Goal: Transaction & Acquisition: Purchase product/service

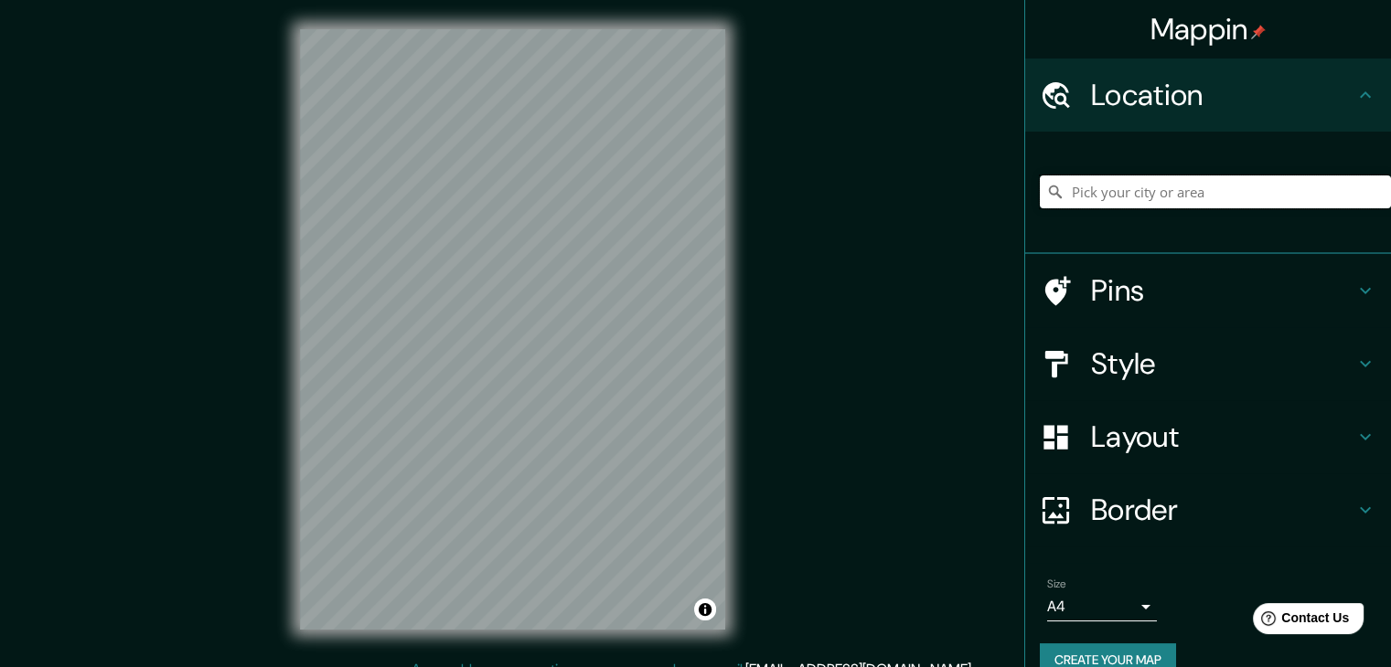
click at [1173, 187] on input "Pick your city or area" at bounding box center [1215, 192] width 351 height 33
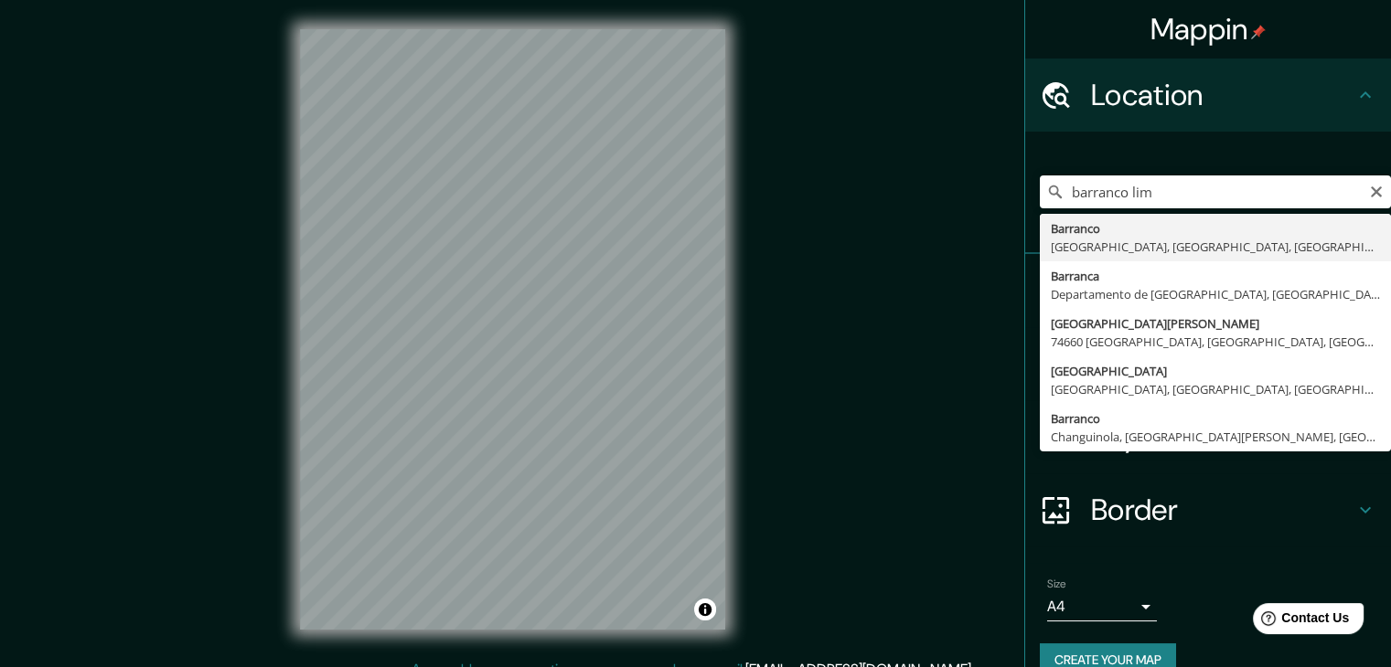
type input "[GEOGRAPHIC_DATA], [GEOGRAPHIC_DATA], [GEOGRAPHIC_DATA], [GEOGRAPHIC_DATA]"
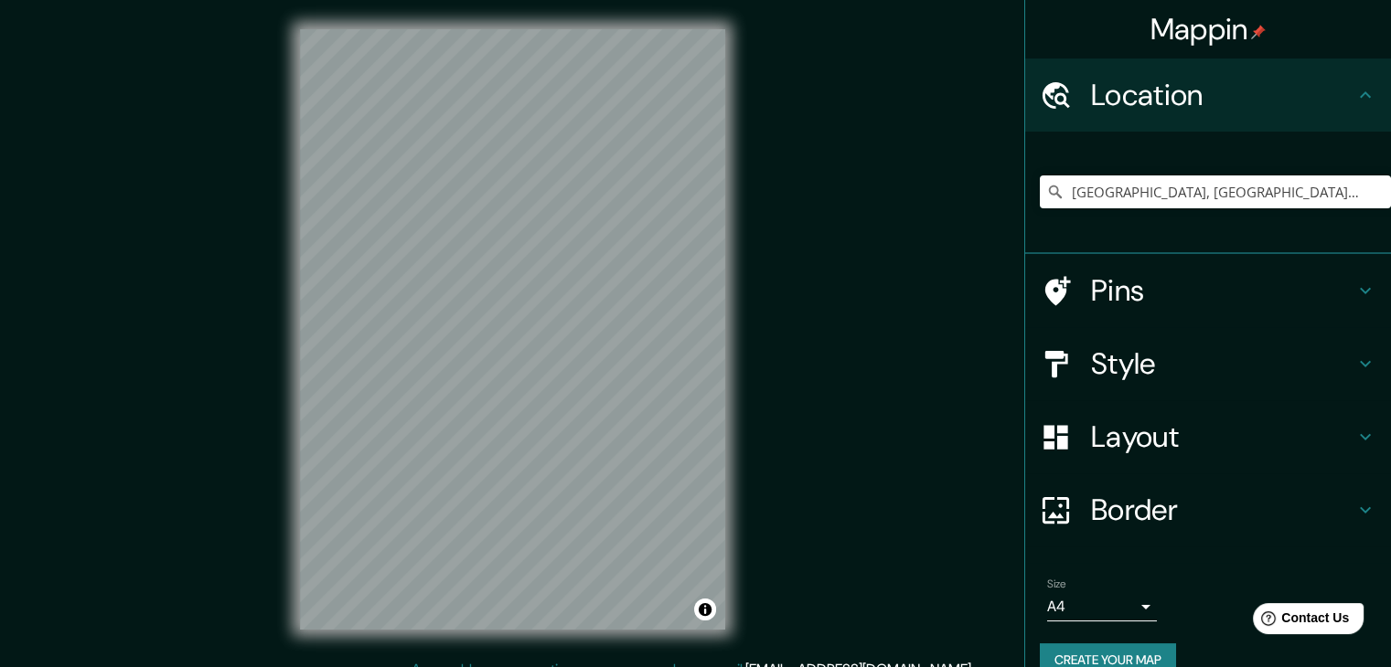
click at [1145, 360] on h4 "Style" at bounding box center [1222, 364] width 263 height 37
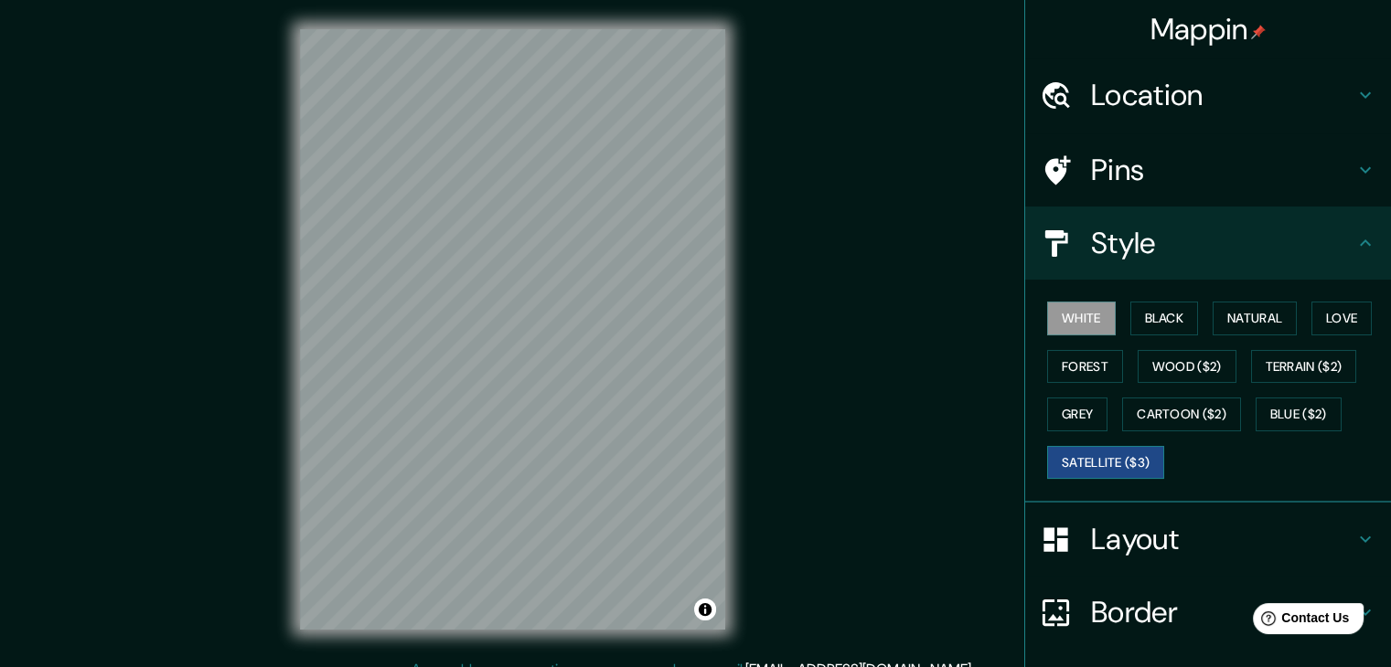
click at [1136, 457] on button "Satellite ($3)" at bounding box center [1105, 463] width 117 height 34
click at [1145, 325] on button "Black" at bounding box center [1164, 319] width 69 height 34
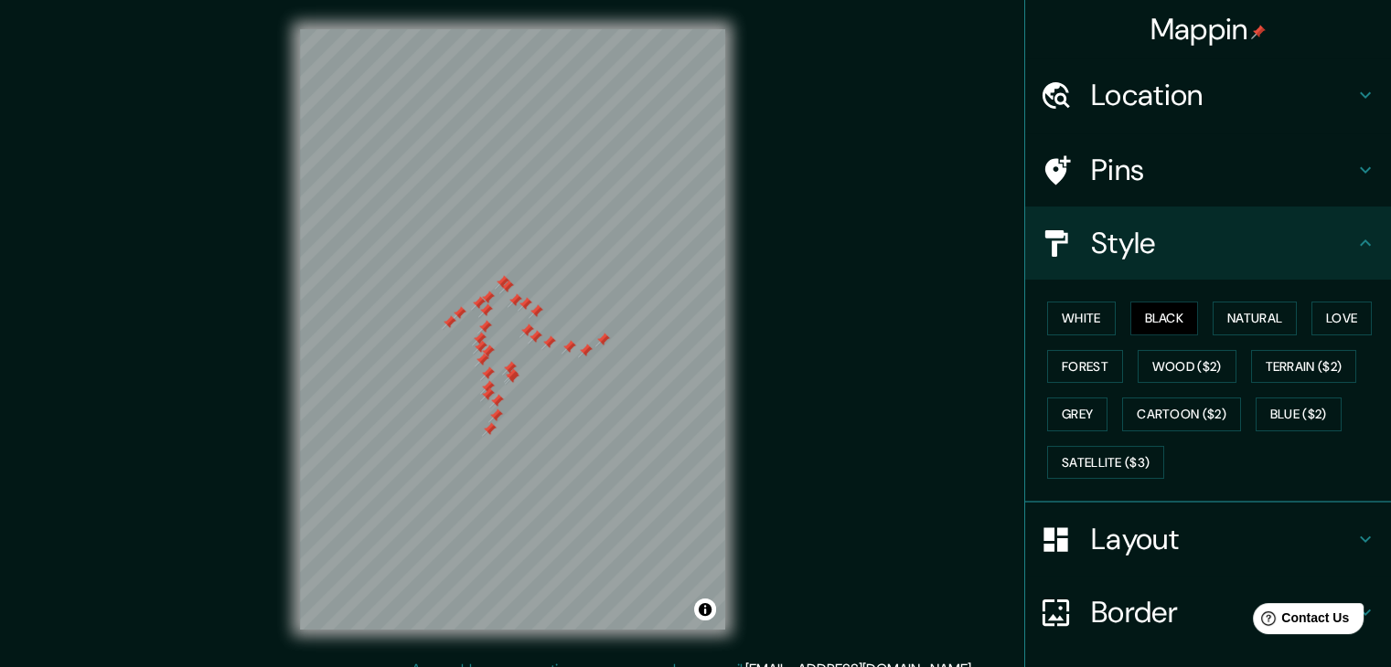
click at [1241, 169] on h4 "Pins" at bounding box center [1222, 170] width 263 height 37
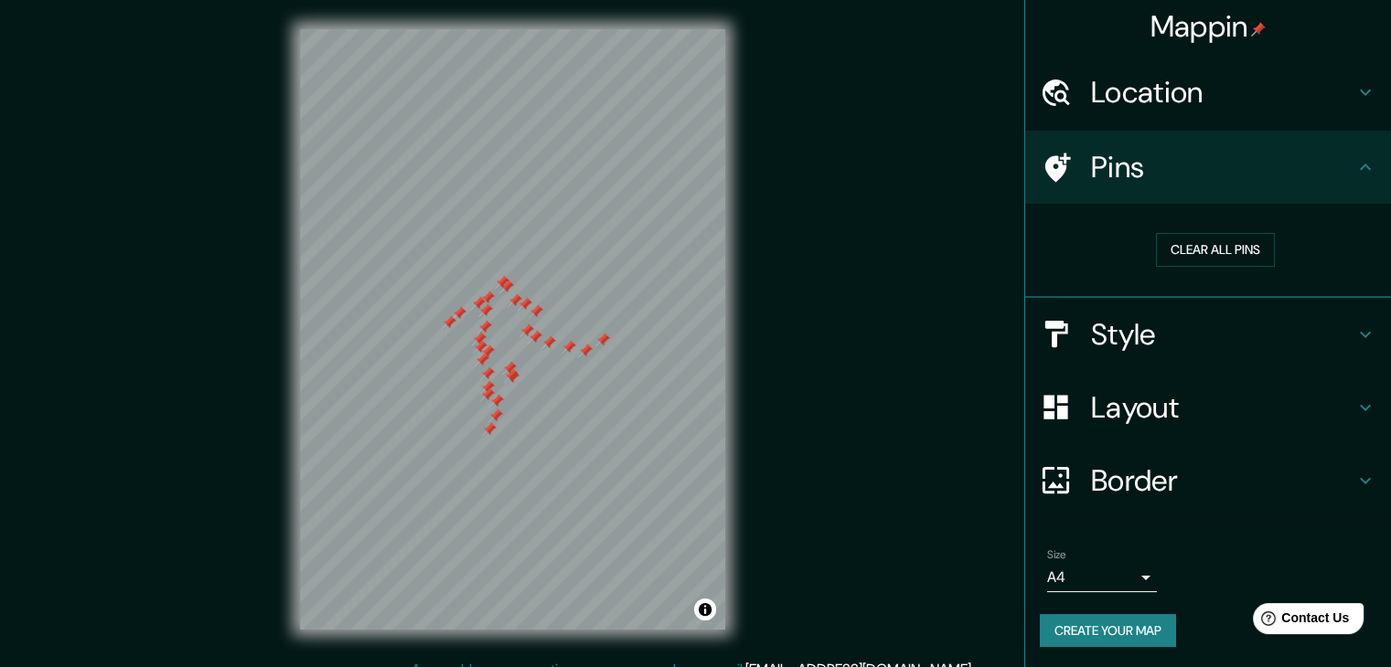
scroll to position [4, 0]
click at [1184, 489] on h4 "Border" at bounding box center [1222, 480] width 263 height 37
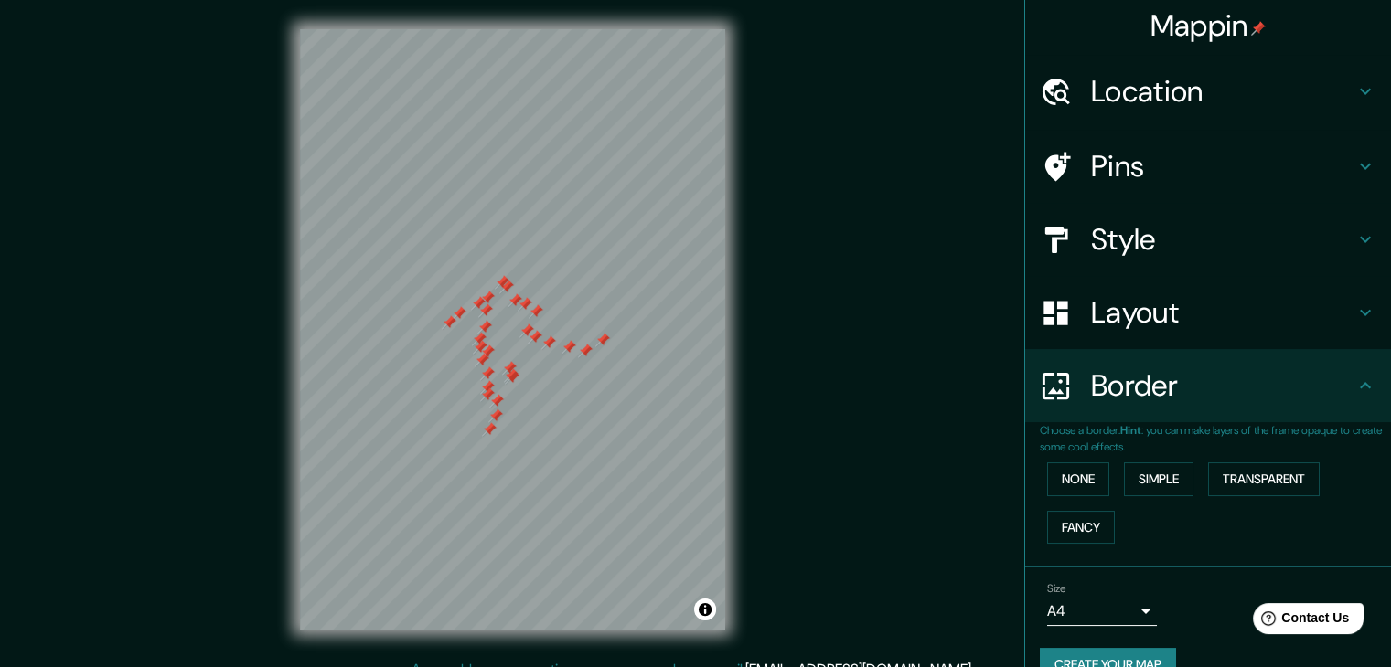
click at [1122, 312] on h4 "Layout" at bounding box center [1222, 312] width 263 height 37
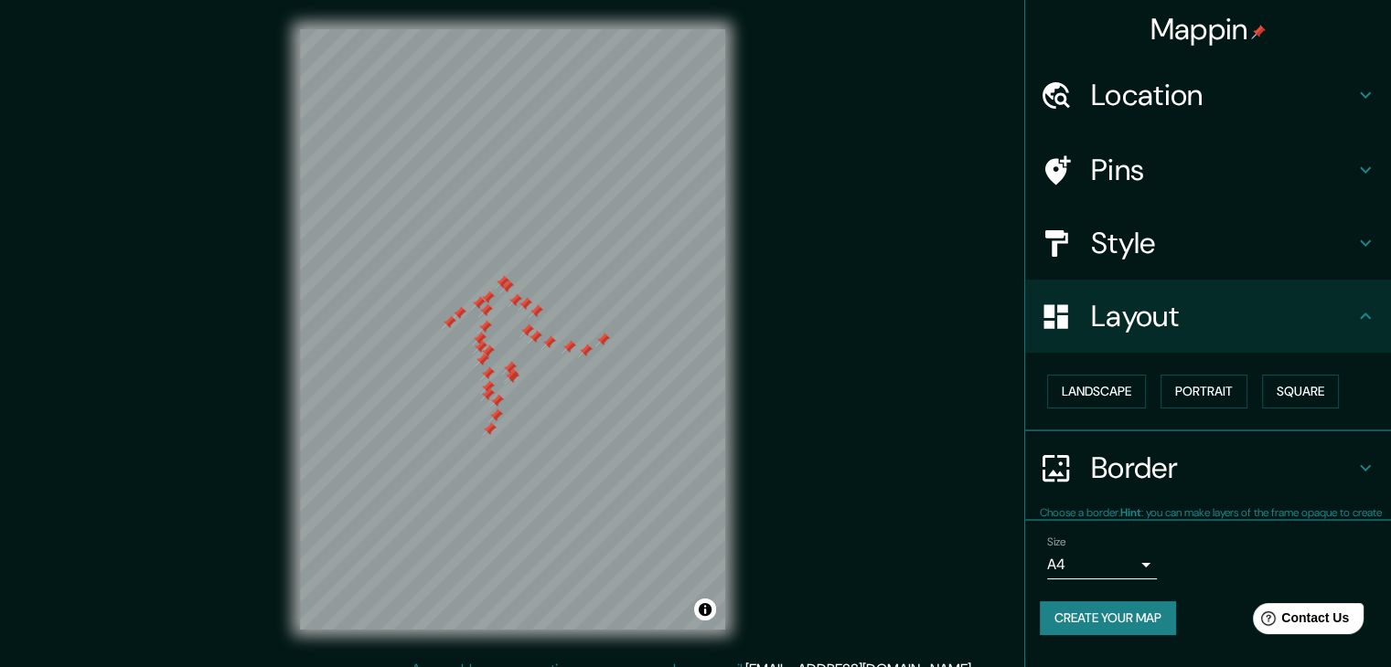
scroll to position [0, 0]
click at [1123, 390] on button "Landscape" at bounding box center [1096, 392] width 99 height 34
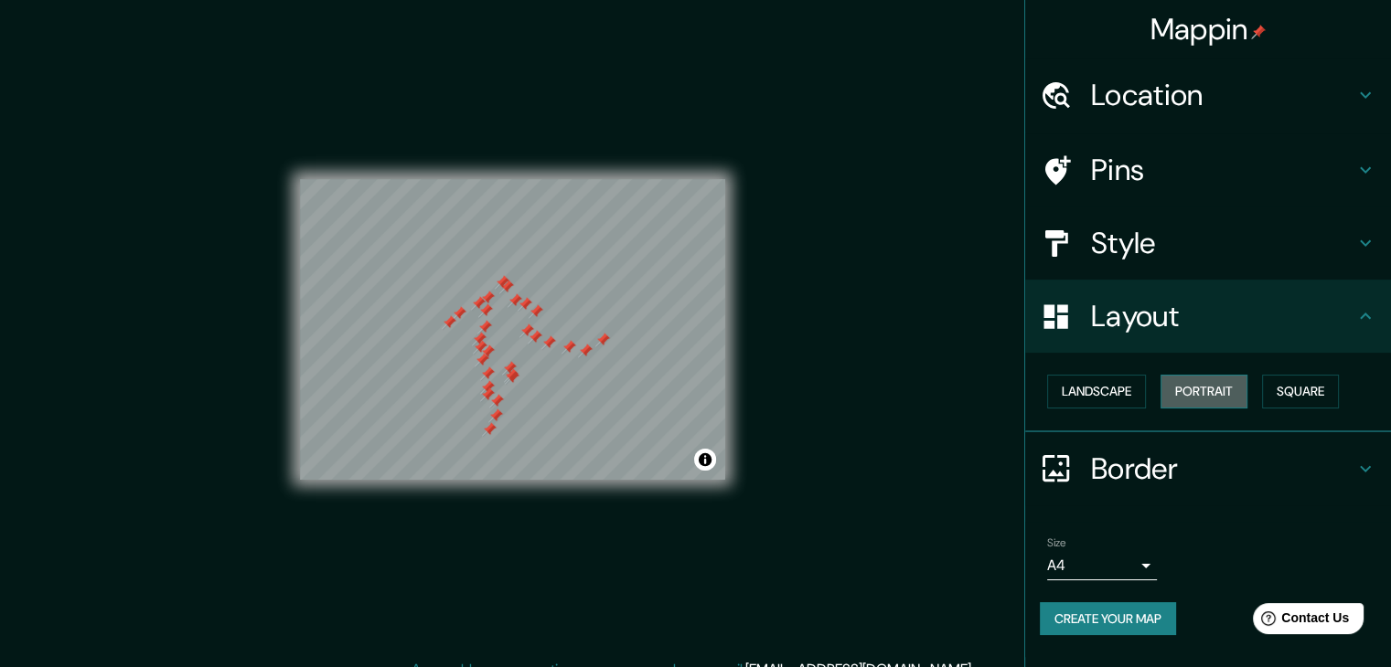
click at [1218, 395] on button "Portrait" at bounding box center [1203, 392] width 87 height 34
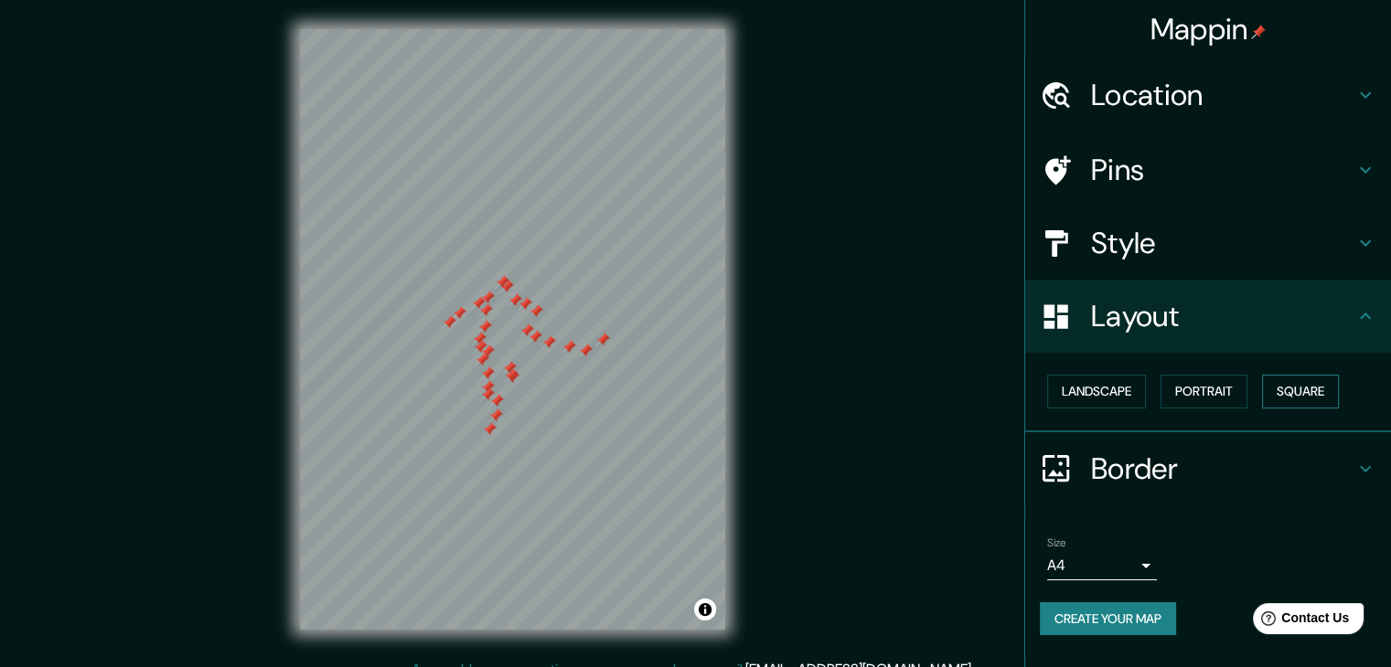
click at [1306, 376] on button "Square" at bounding box center [1300, 392] width 77 height 34
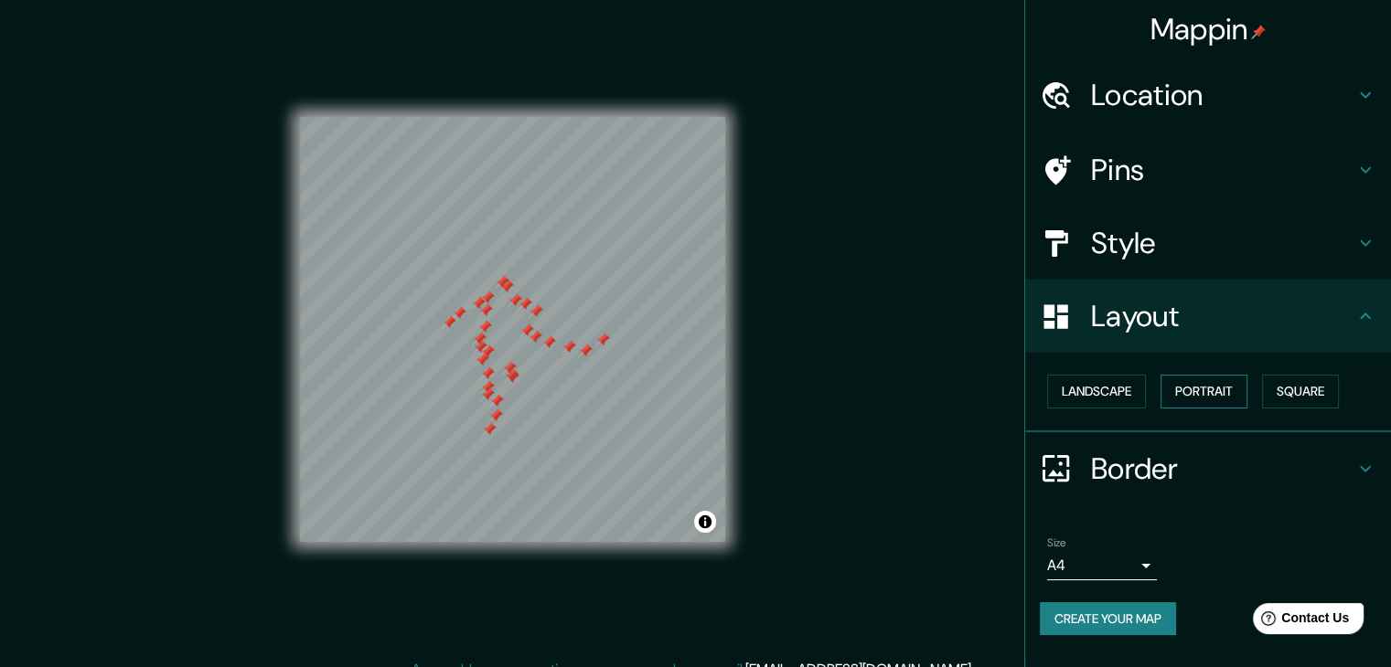
click at [1197, 392] on button "Portrait" at bounding box center [1203, 392] width 87 height 34
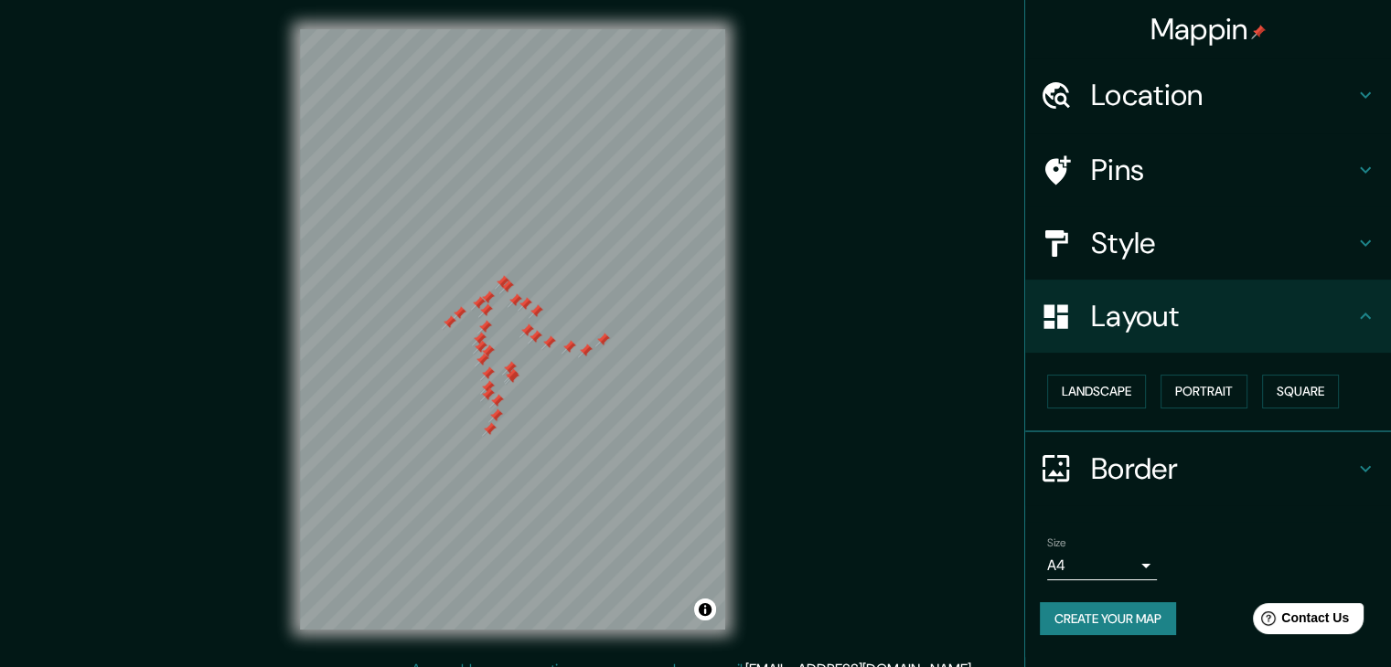
click at [1190, 228] on h4 "Style" at bounding box center [1222, 243] width 263 height 37
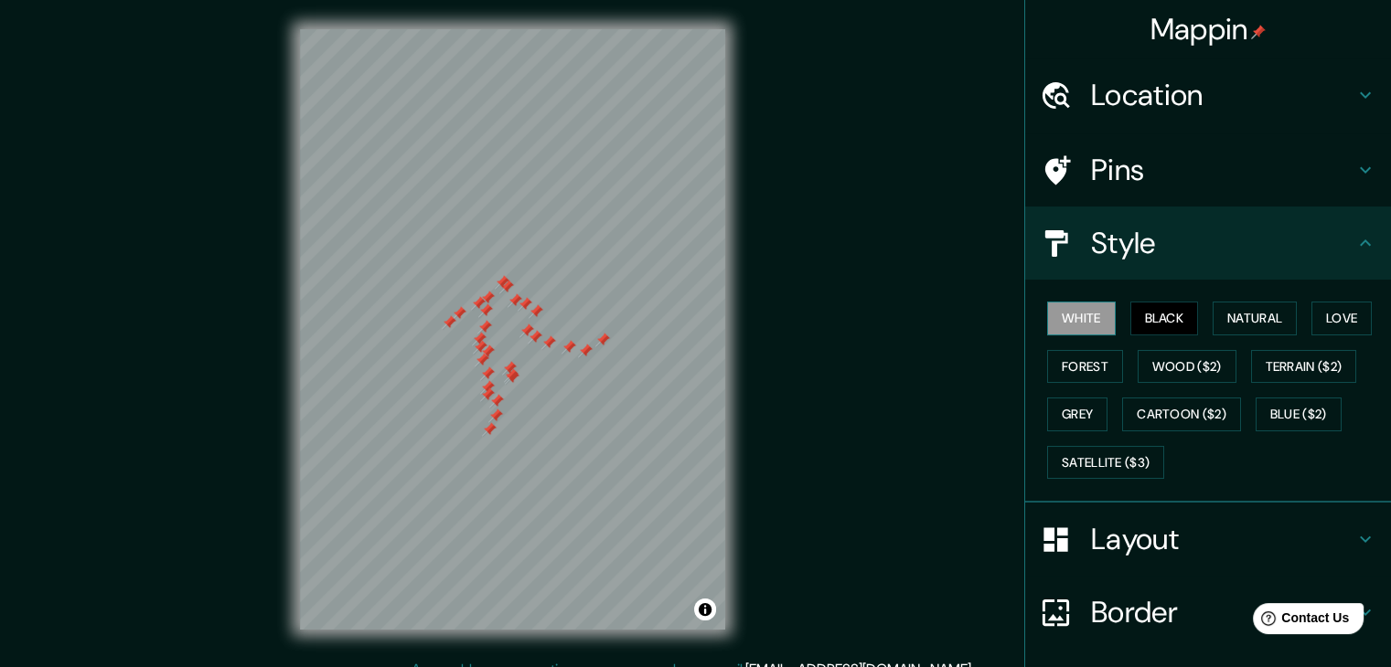
click at [1069, 323] on button "White" at bounding box center [1081, 319] width 69 height 34
click at [1160, 326] on button "Black" at bounding box center [1164, 319] width 69 height 34
click at [1255, 325] on button "Natural" at bounding box center [1254, 319] width 84 height 34
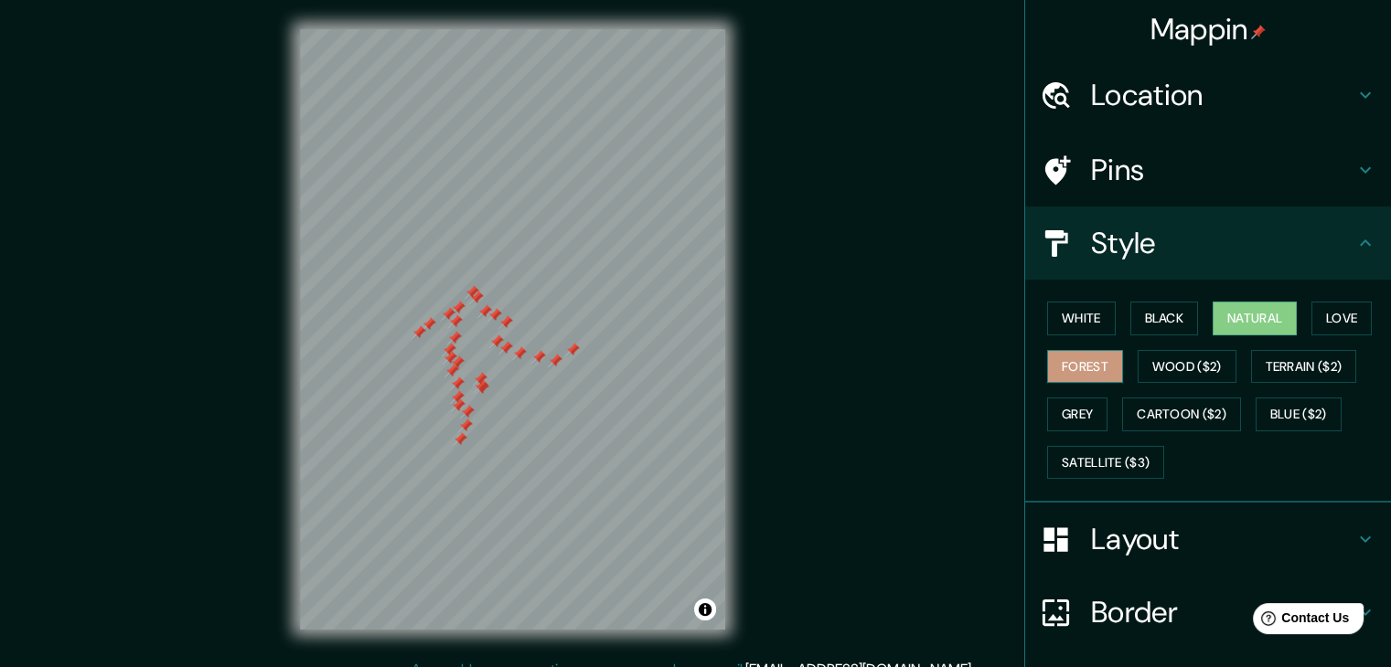
click at [1069, 357] on button "Forest" at bounding box center [1085, 367] width 76 height 34
click at [1064, 408] on button "Grey" at bounding box center [1077, 415] width 60 height 34
click at [1108, 320] on div "White Black Natural Love Forest Wood ($2) Terrain ($2) Grey Cartoon ($2) Blue (…" at bounding box center [1215, 390] width 351 height 192
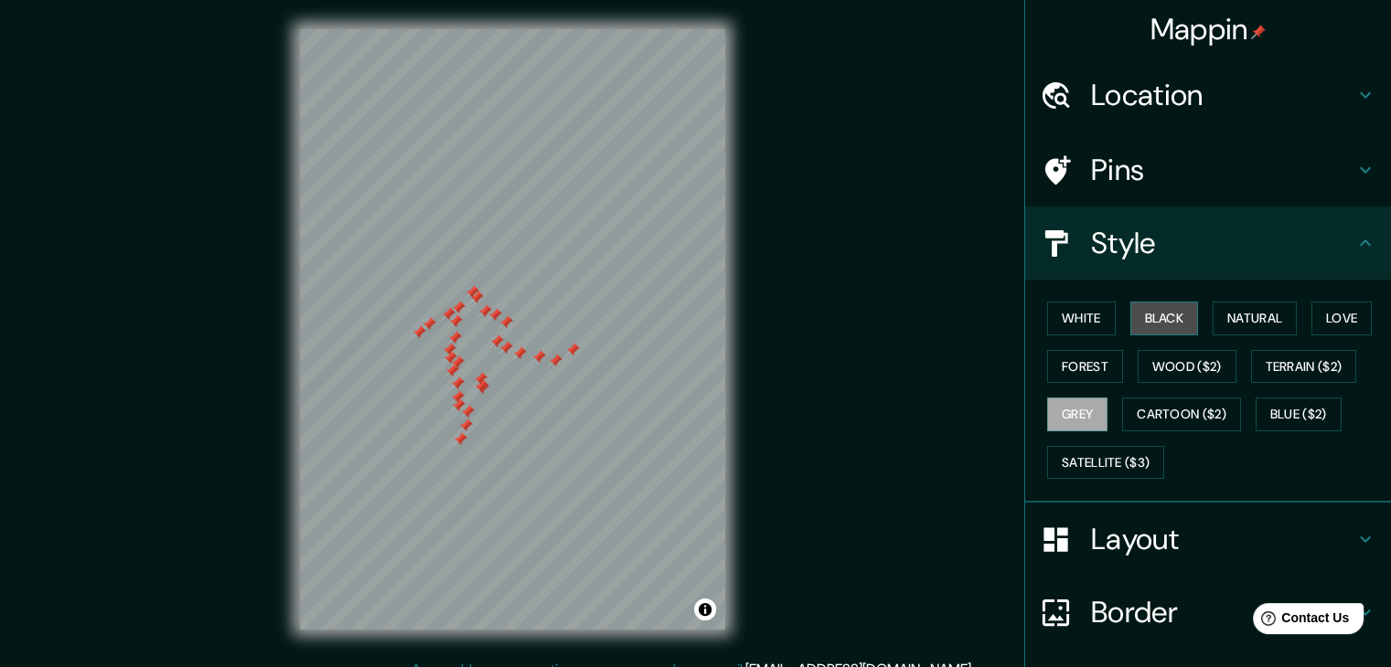
click at [1130, 320] on button "Black" at bounding box center [1164, 319] width 69 height 34
